Goal: Book appointment/travel/reservation

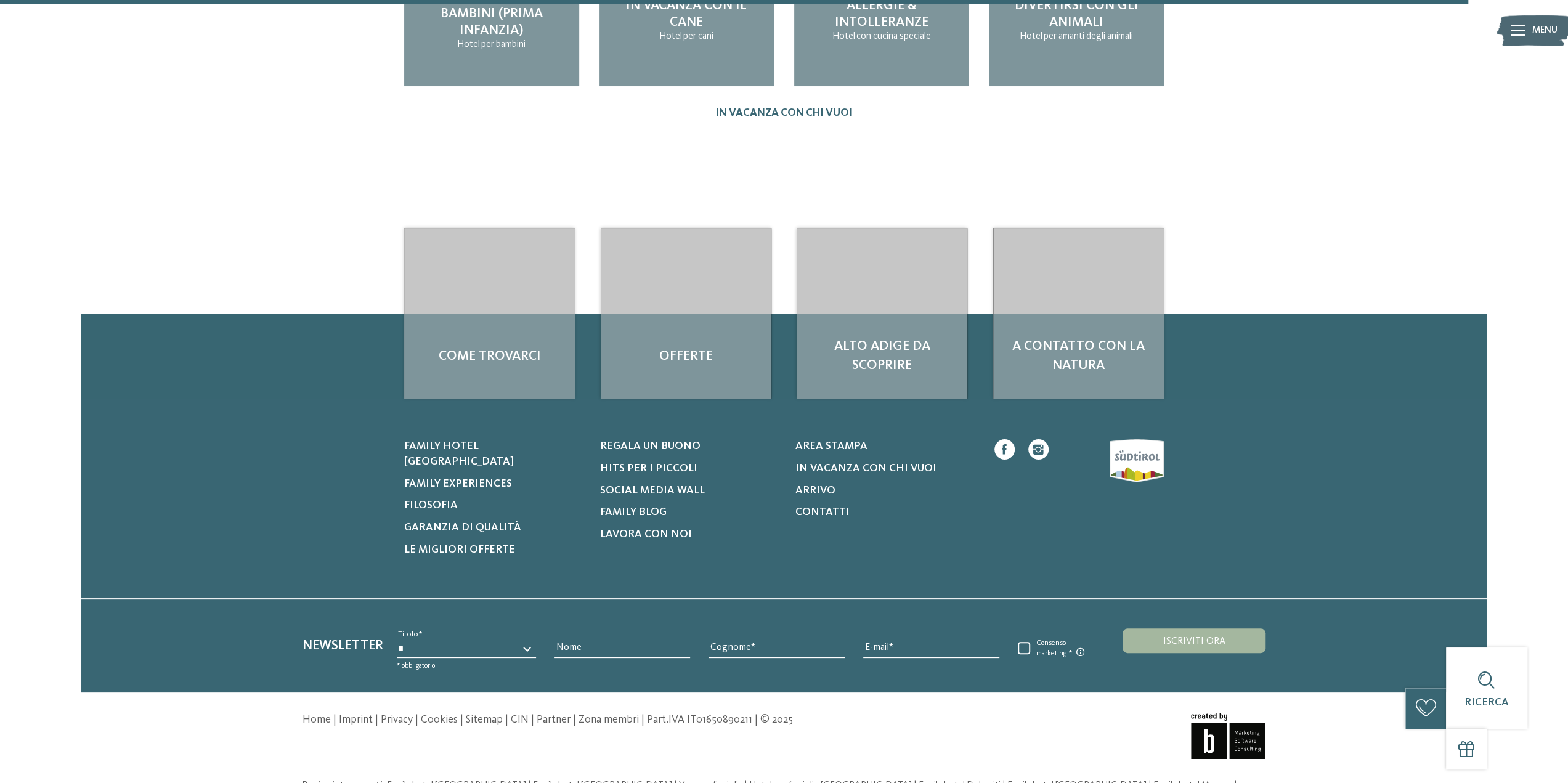
scroll to position [1769, 0]
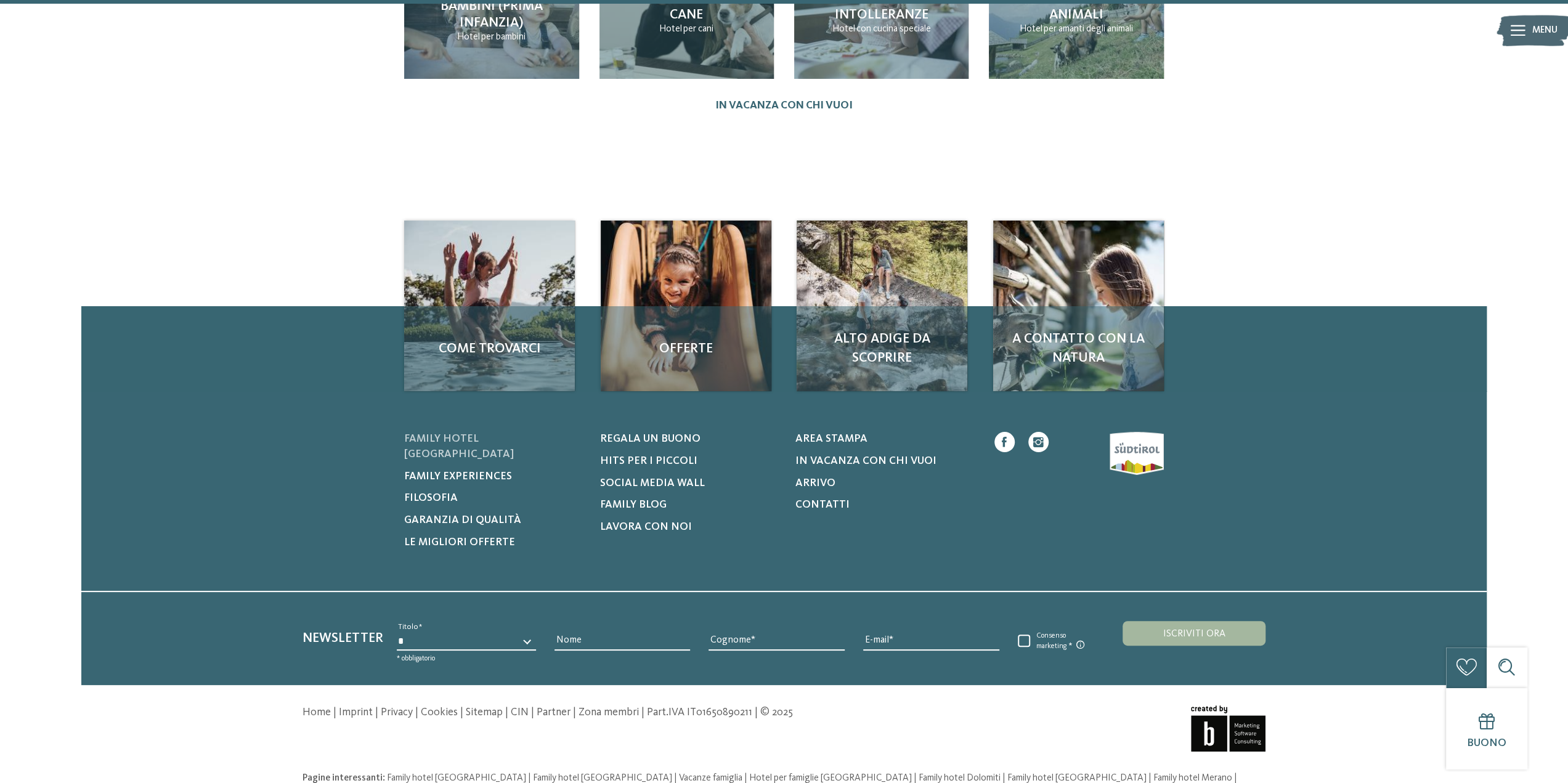
click at [514, 434] on span "Family hotel [GEOGRAPHIC_DATA]" at bounding box center [459, 447] width 110 height 26
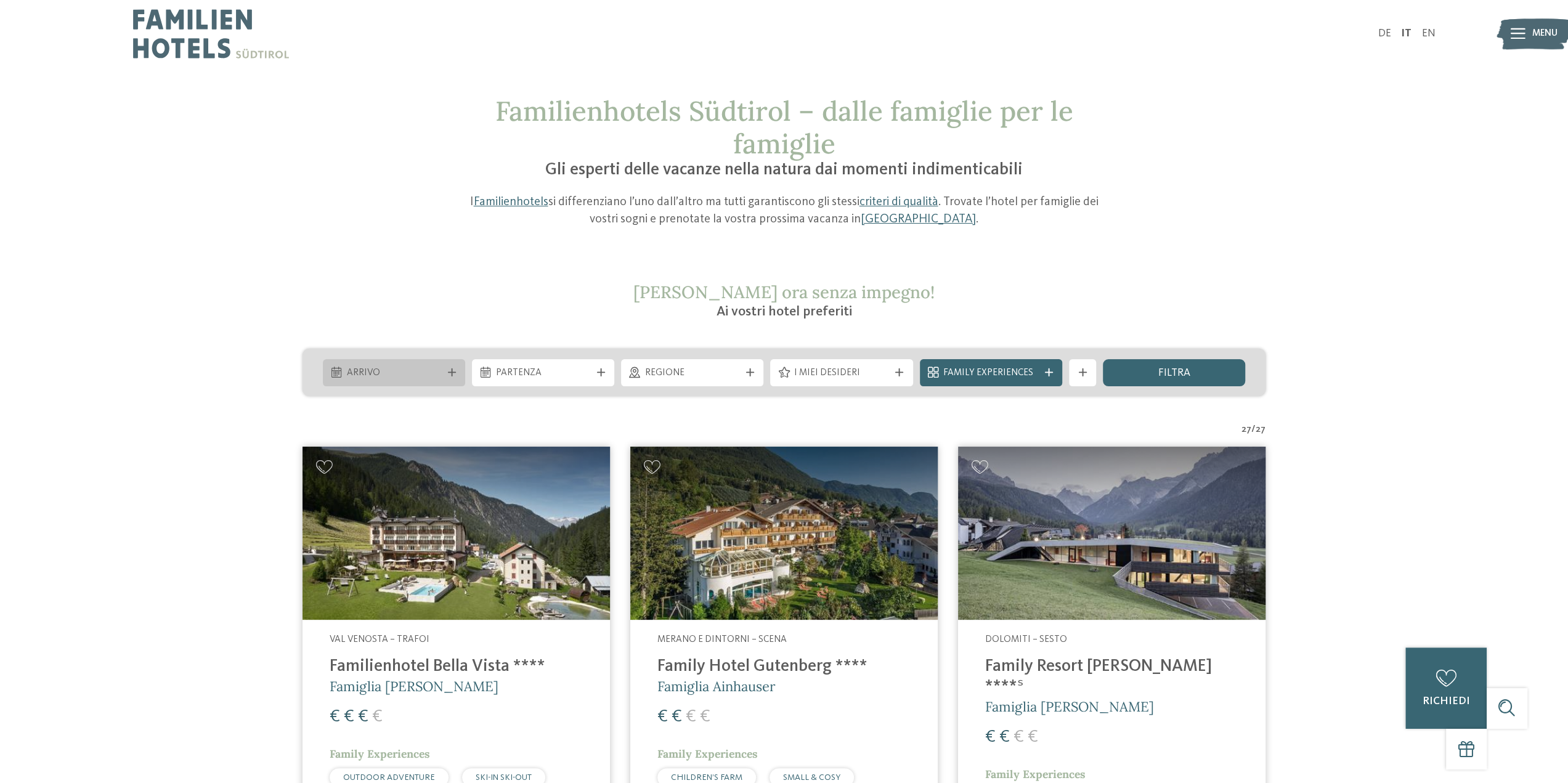
click at [434, 374] on span "Arrivo" at bounding box center [393, 373] width 95 height 14
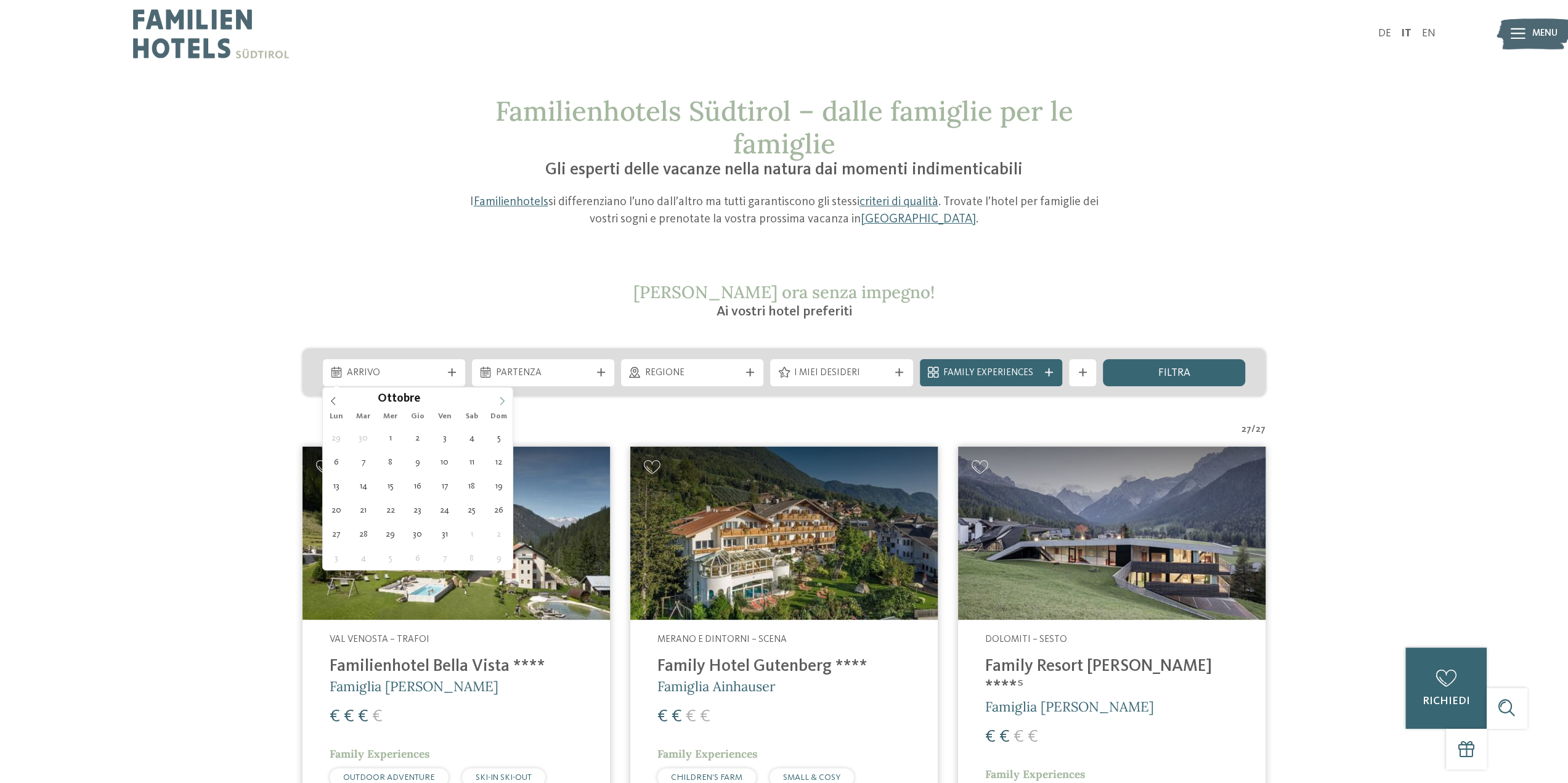
click at [500, 398] on icon at bounding box center [502, 401] width 9 height 9
type div "27.12.2025"
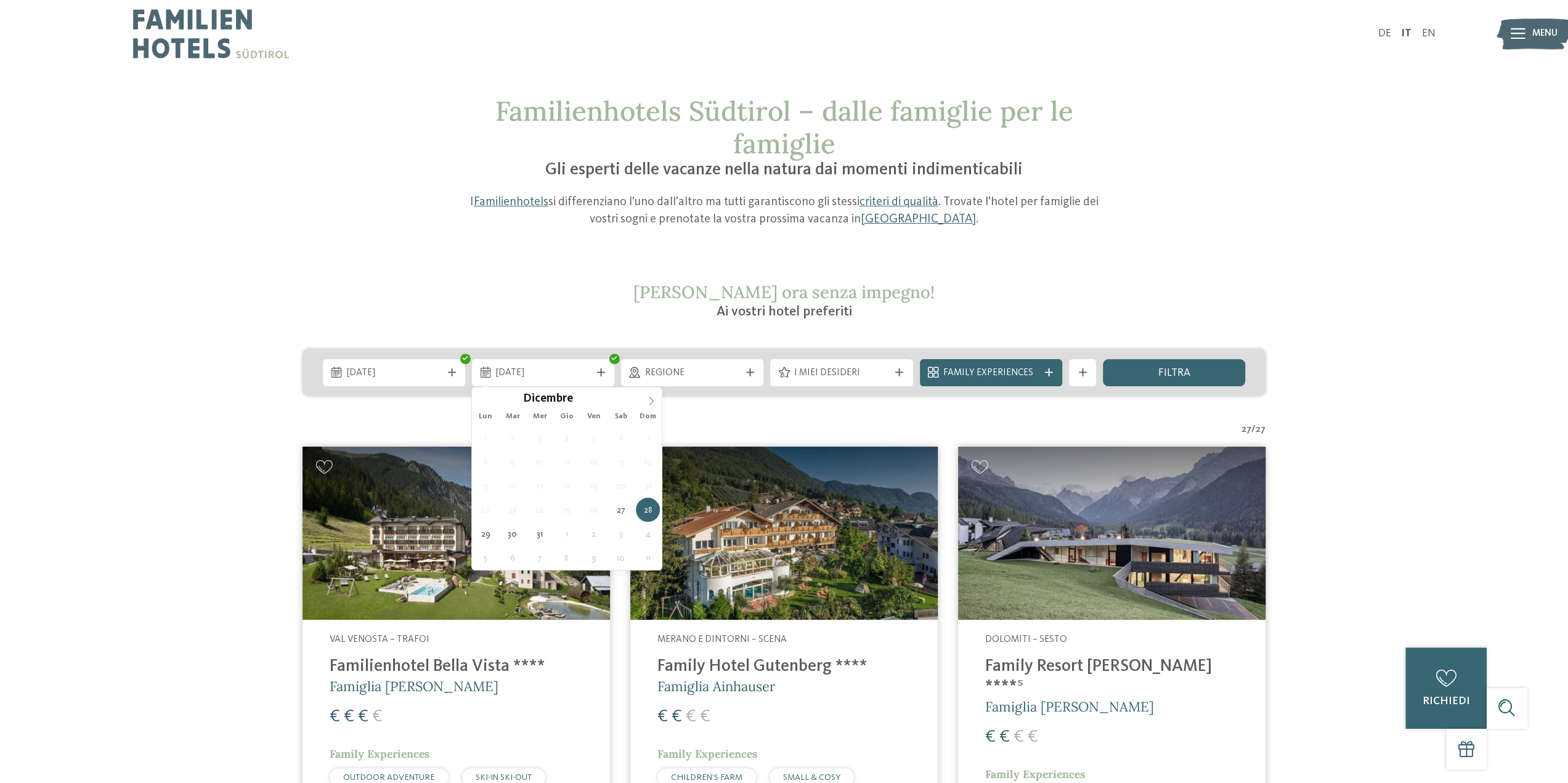
type input "****"
click at [651, 398] on span at bounding box center [651, 398] width 21 height 21
type div "03.01.2026"
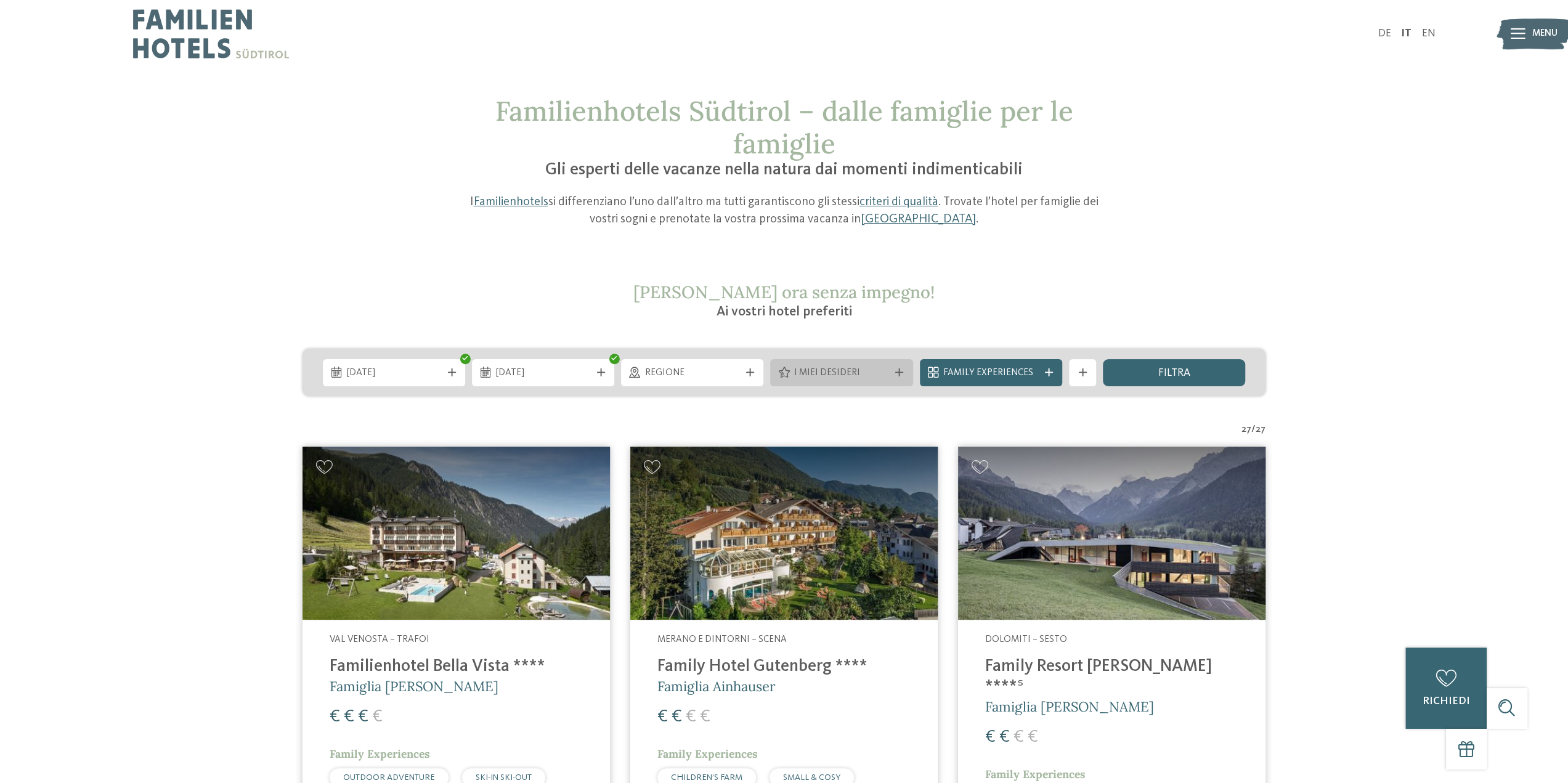
click at [843, 371] on span "I miei desideri" at bounding box center [841, 373] width 95 height 14
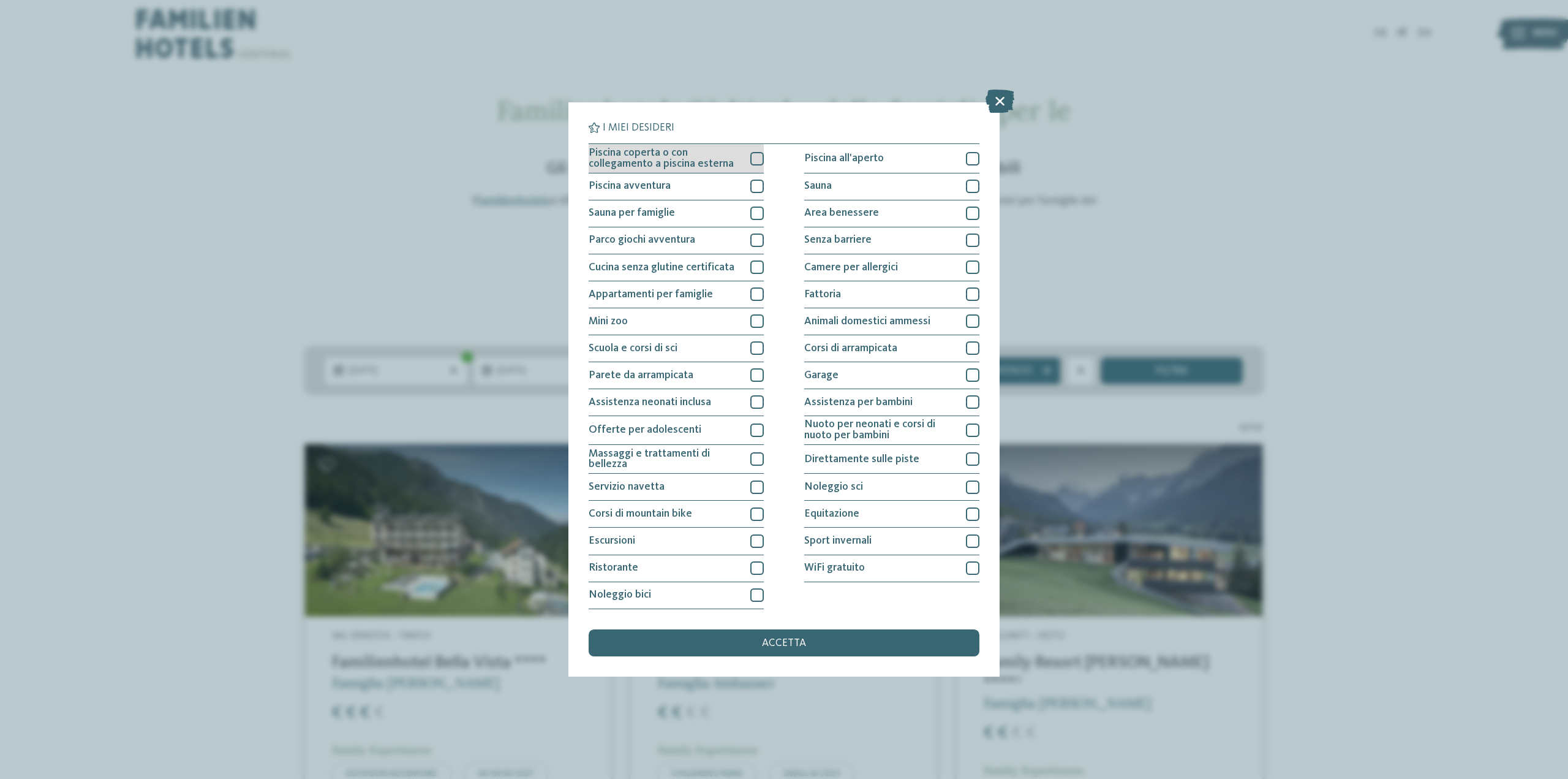
click at [748, 162] on div "Piscina coperta o con collegamento a piscina esterna" at bounding box center [676, 158] width 175 height 29
click at [771, 640] on span "accetta" at bounding box center [784, 644] width 44 height 11
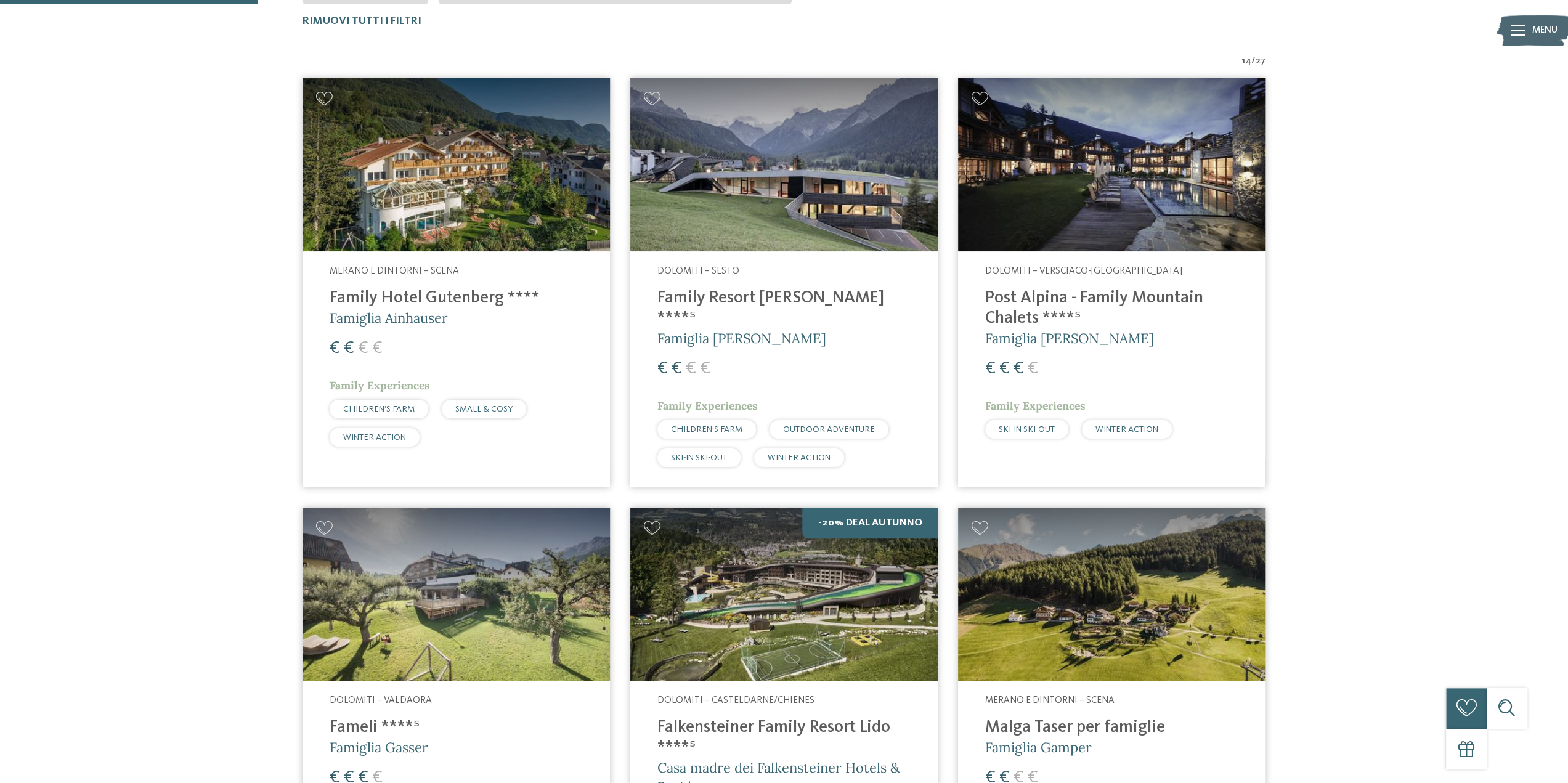
scroll to position [143, 0]
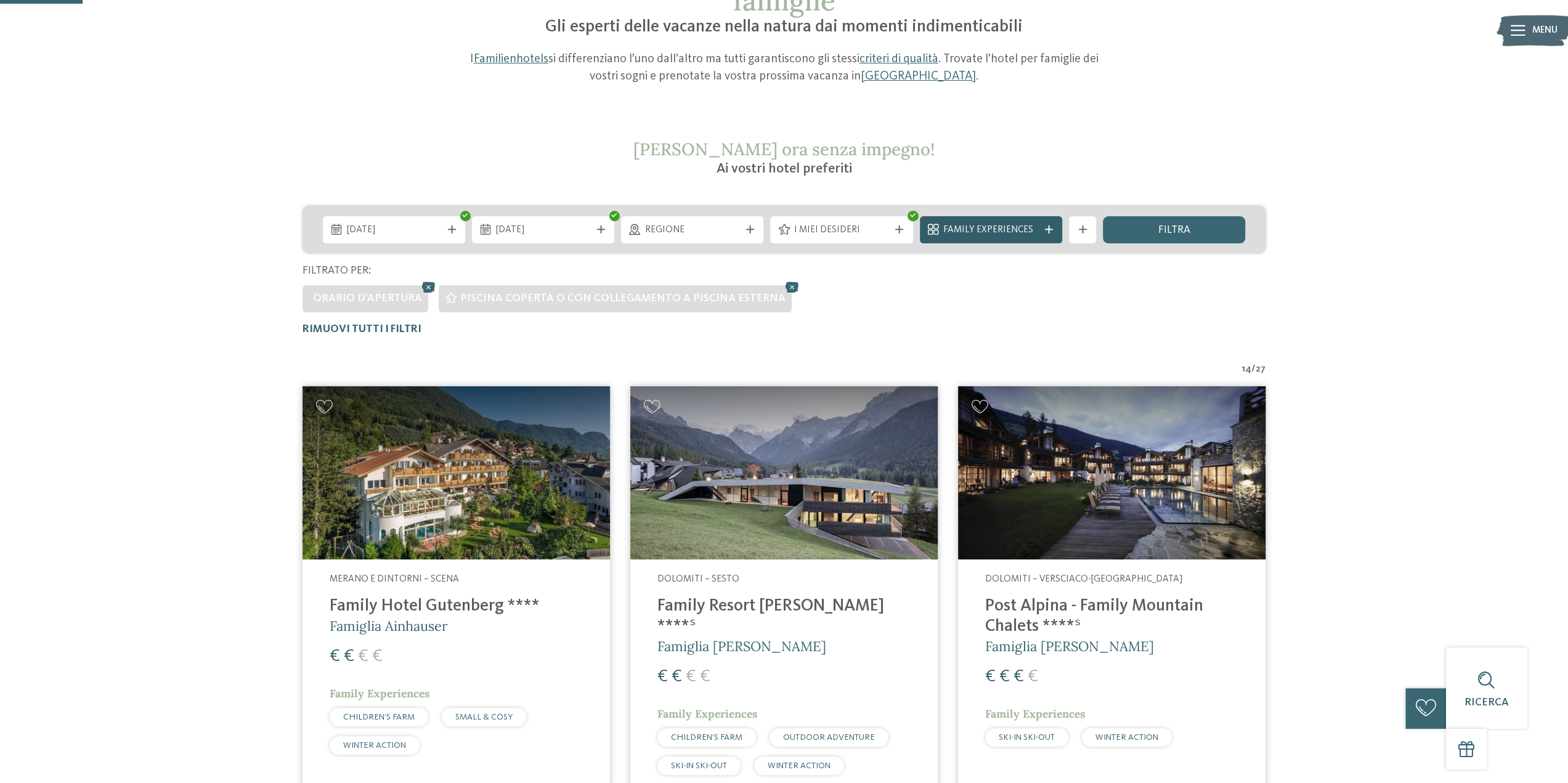
click at [1026, 231] on span "Family Experiences" at bounding box center [991, 230] width 95 height 14
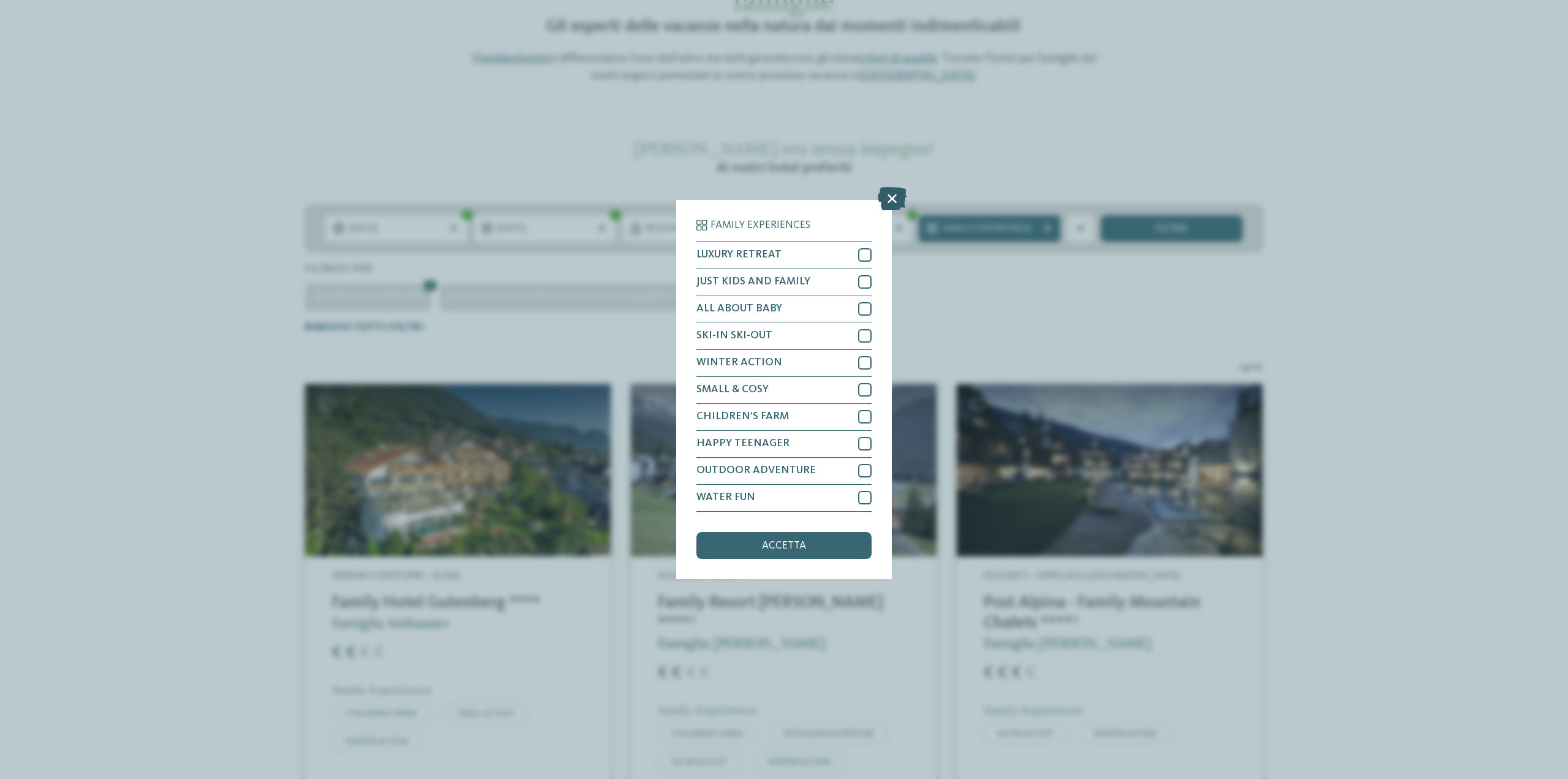
click at [893, 196] on icon at bounding box center [892, 199] width 29 height 23
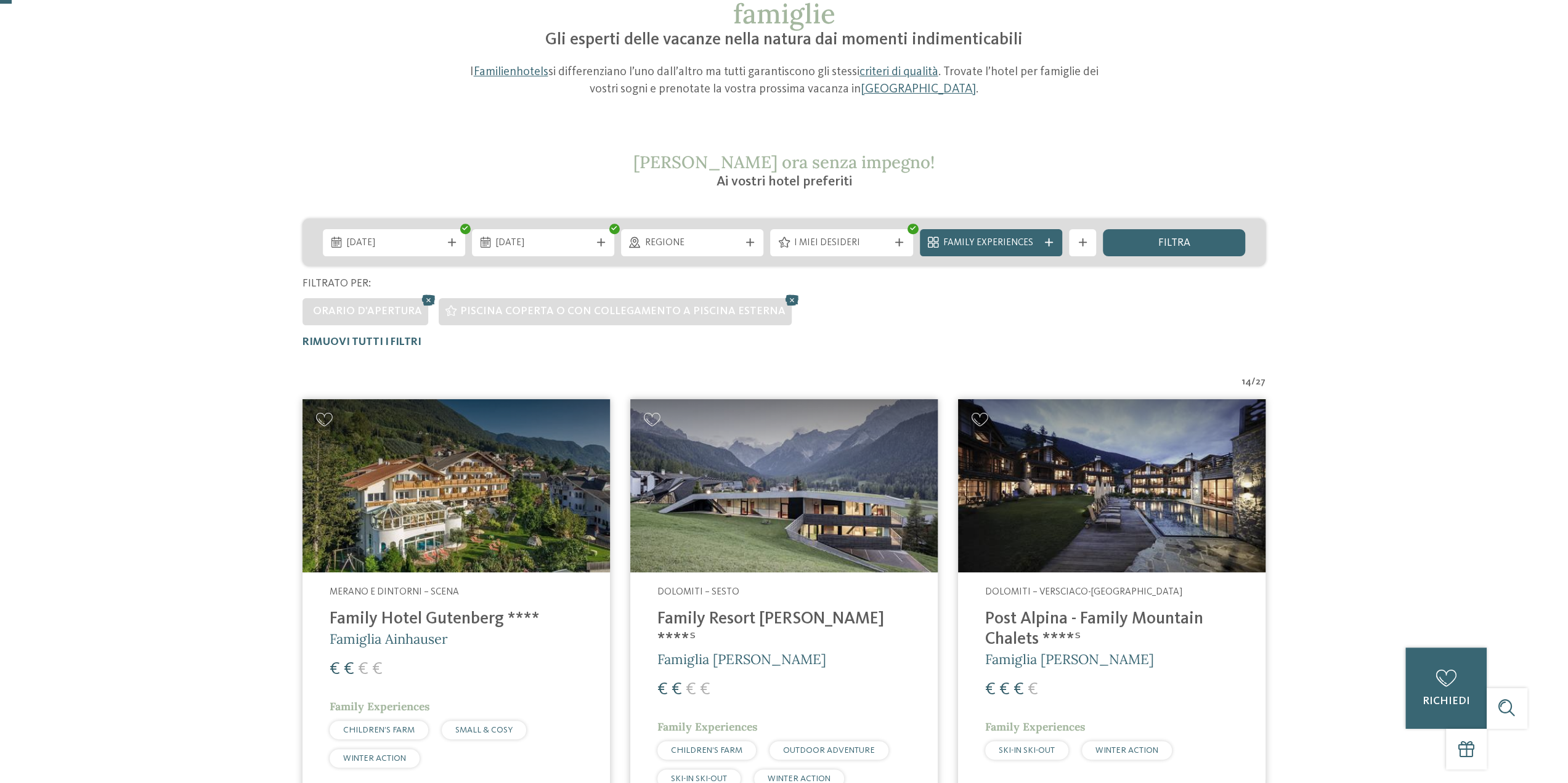
scroll to position [20, 0]
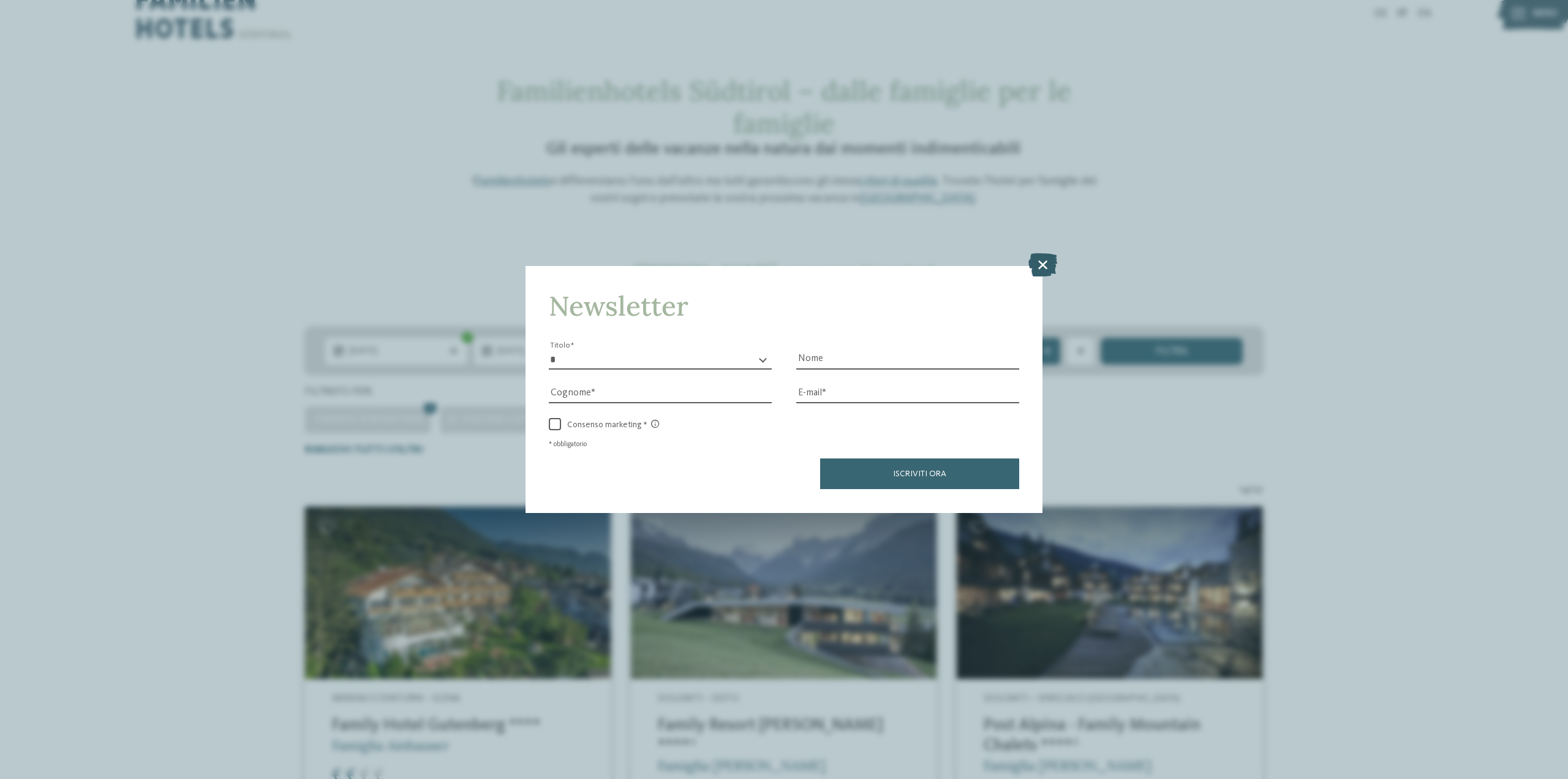
click at [1037, 256] on icon at bounding box center [1043, 264] width 29 height 23
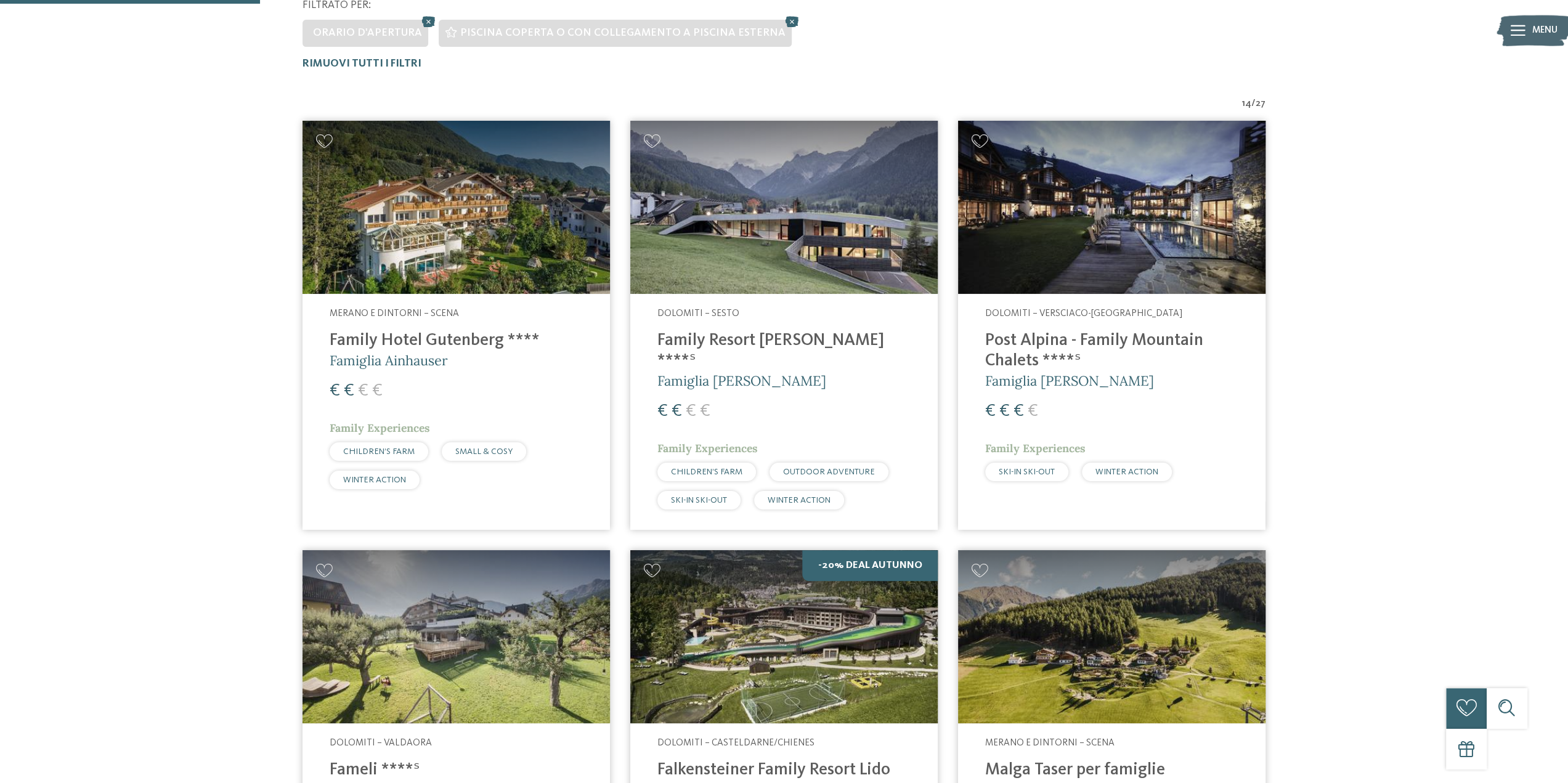
scroll to position [389, 0]
